Goal: Check status: Check status

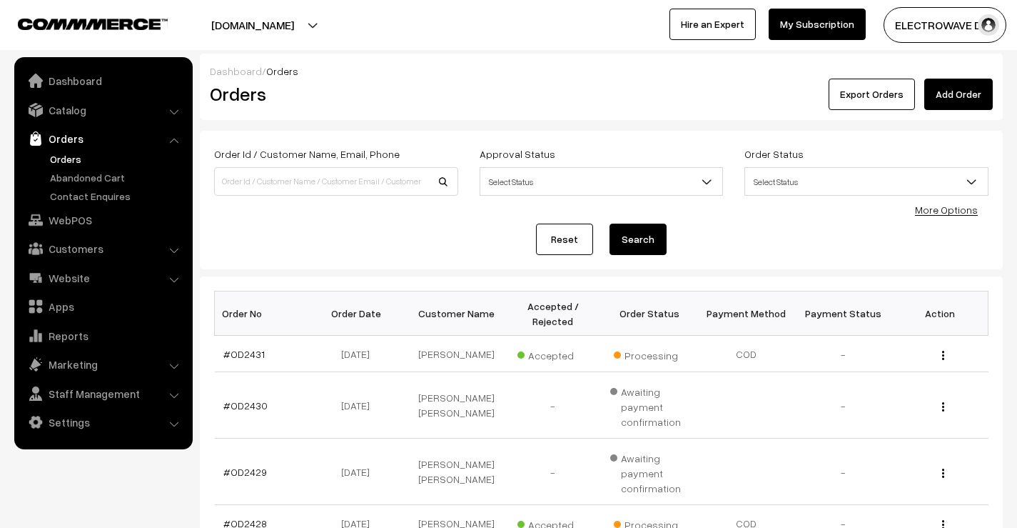
click at [59, 166] on ul "Orders" at bounding box center [103, 177] width 171 height 52
click at [65, 158] on link "Orders" at bounding box center [116, 158] width 141 height 15
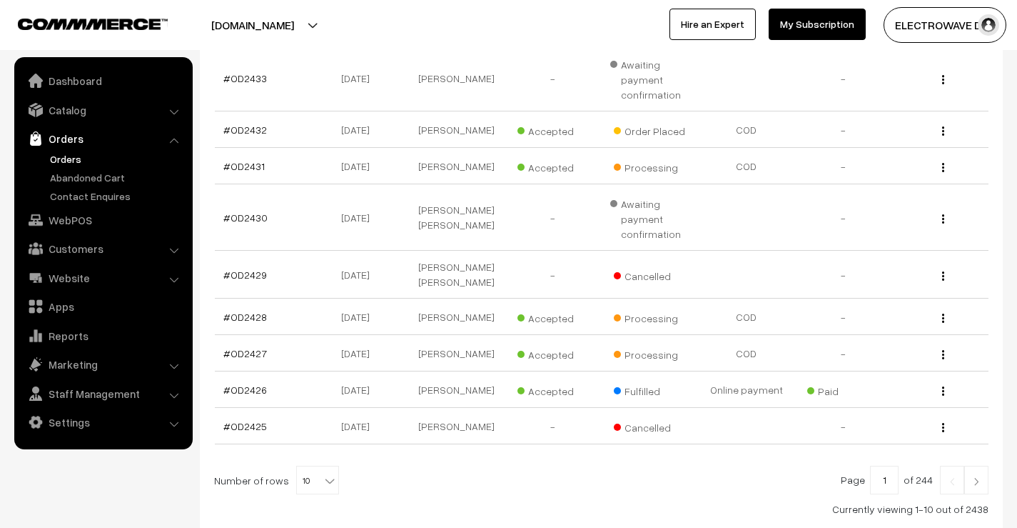
scroll to position [286, 0]
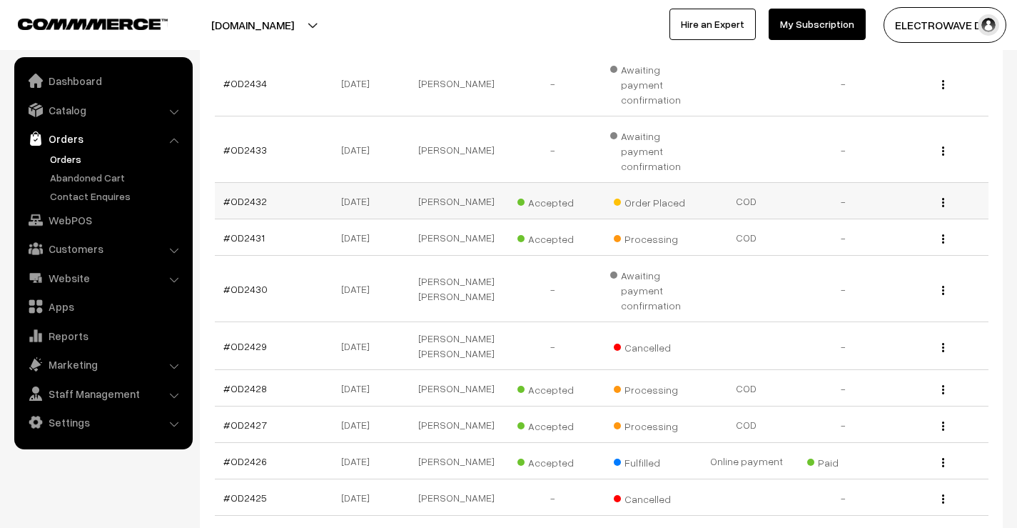
click at [227, 198] on td "#OD2432" at bounding box center [263, 201] width 97 height 36
click at [231, 206] on link "#OD2432" at bounding box center [245, 201] width 44 height 12
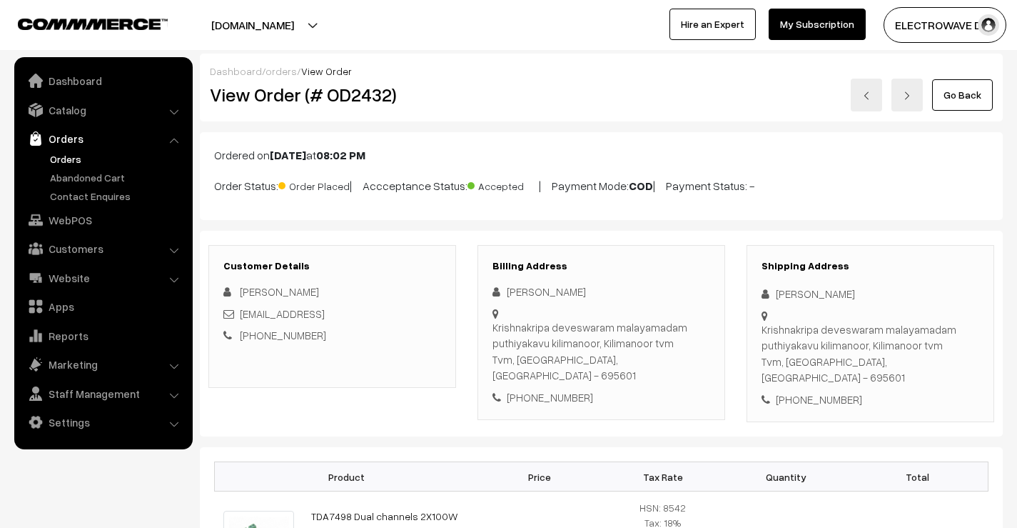
scroll to position [214, 0]
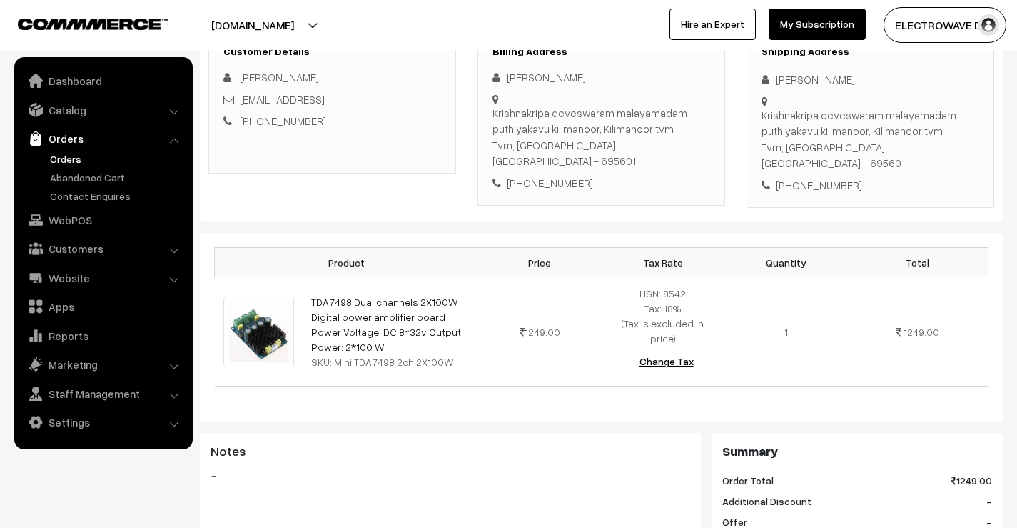
click at [84, 158] on link "Orders" at bounding box center [116, 158] width 141 height 15
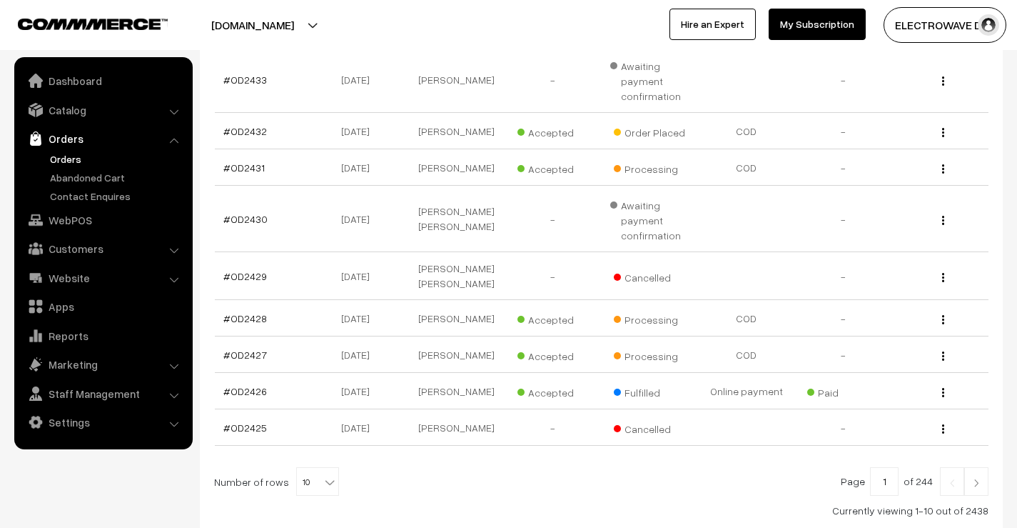
scroll to position [357, 0]
click at [431, 365] on td "Shivam Kumar" at bounding box center [456, 353] width 97 height 36
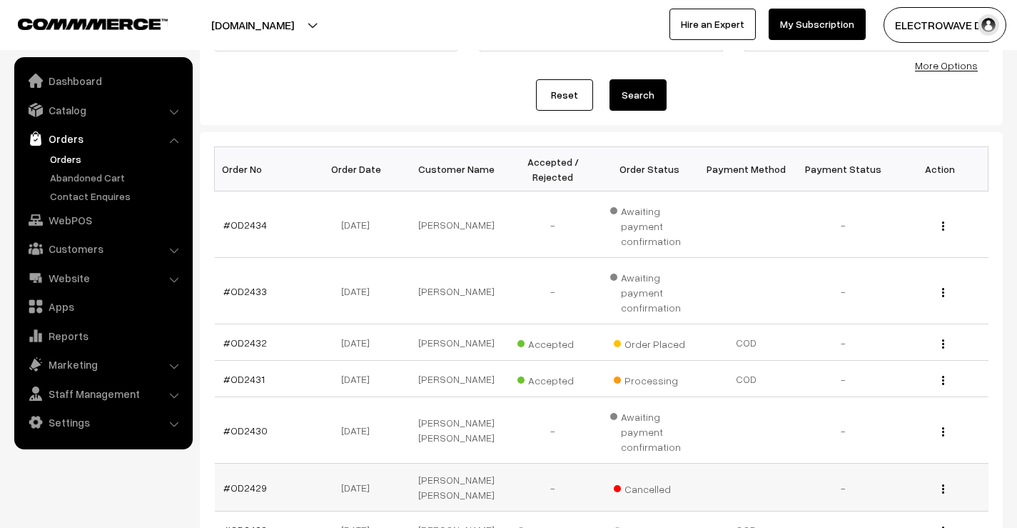
scroll to position [143, 0]
